Goal: Find specific page/section: Find specific page/section

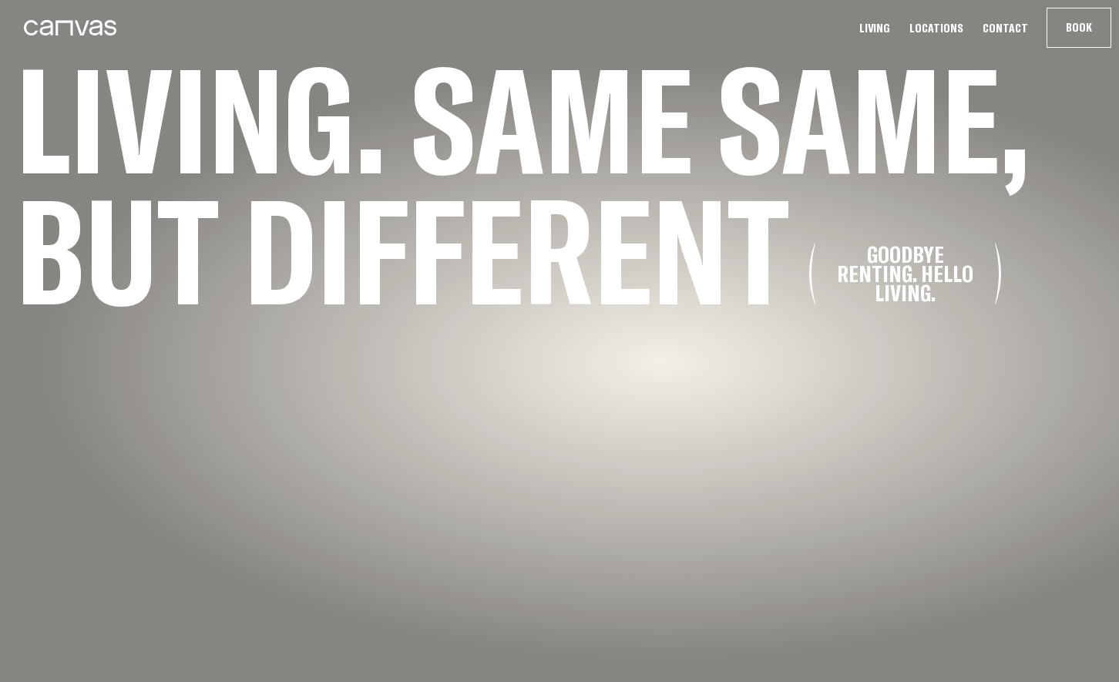
click at [952, 28] on link "Locations" at bounding box center [936, 28] width 63 height 16
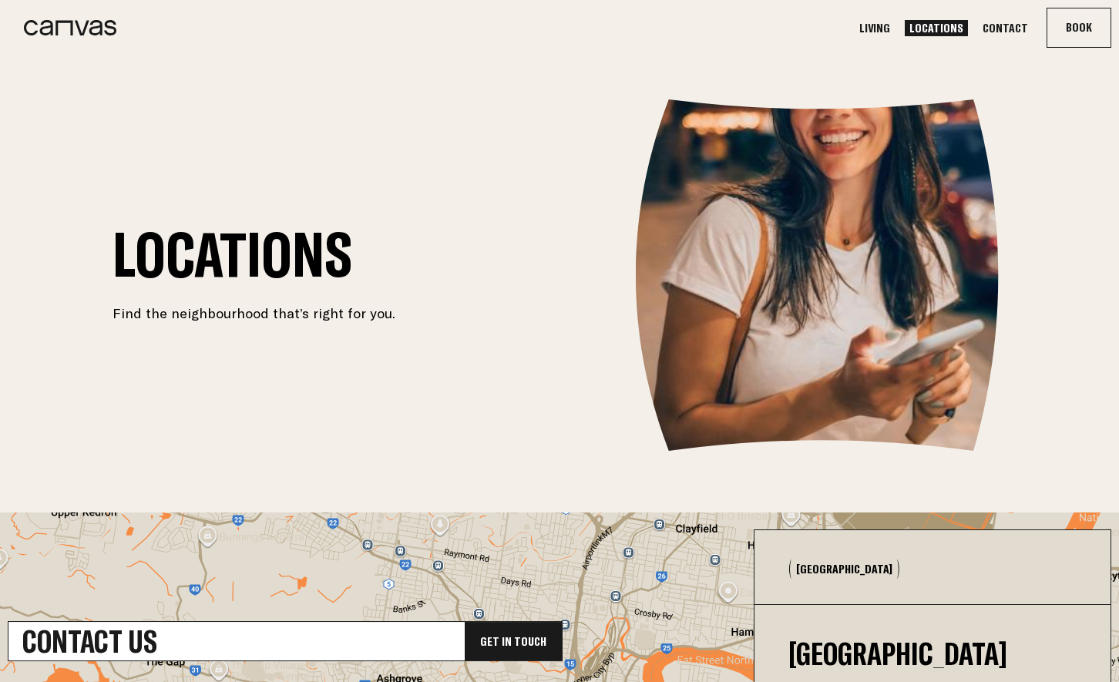
click at [952, 28] on link "Locations" at bounding box center [936, 28] width 63 height 16
click at [892, 29] on link "Living" at bounding box center [875, 28] width 40 height 16
click at [71, 22] on icon at bounding box center [70, 27] width 92 height 15
